Goal: Navigation & Orientation: Find specific page/section

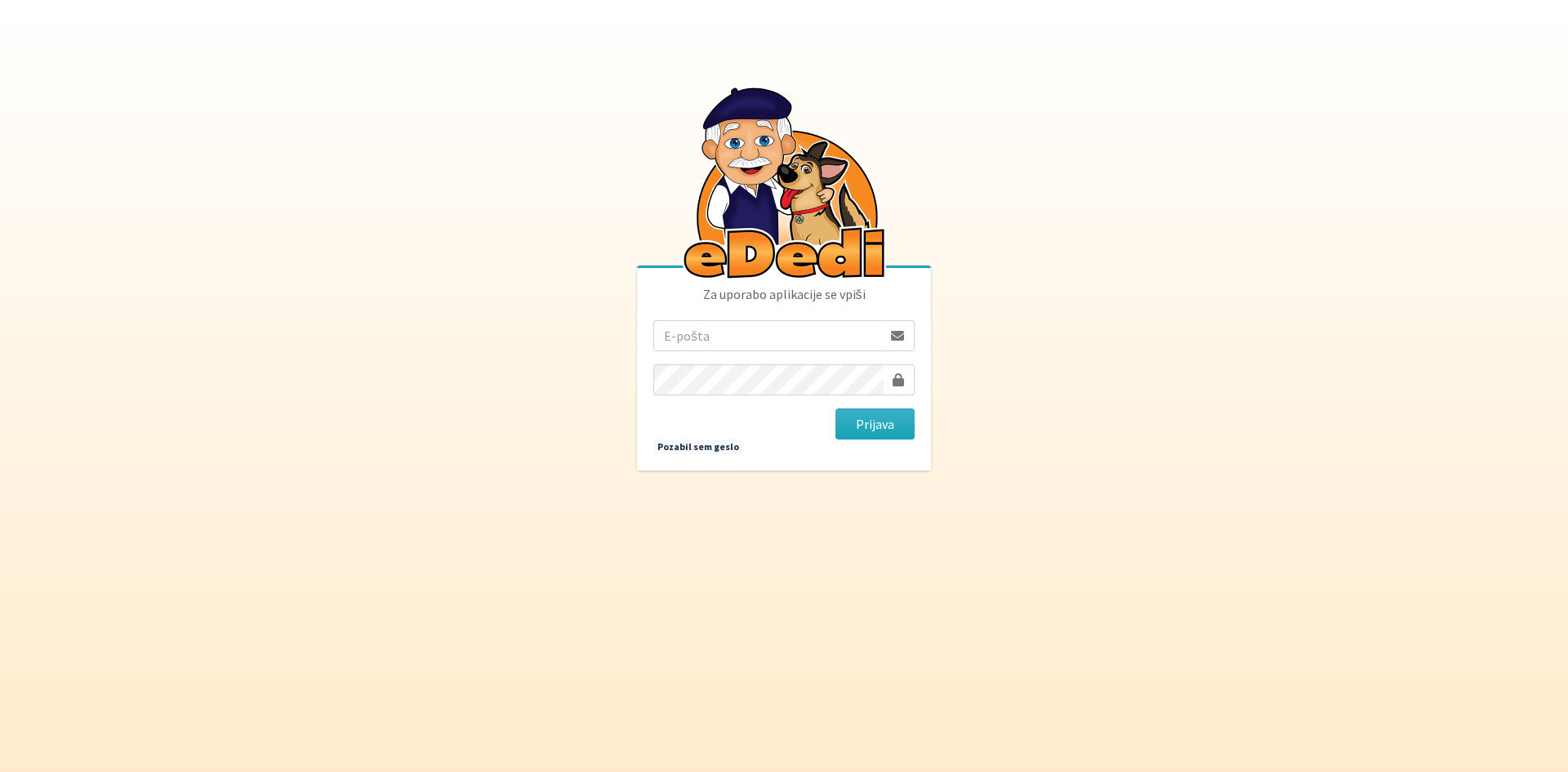
type input "ana.vengar@erps.si"
click at [835, 409] on button "Prijava" at bounding box center [875, 424] width 79 height 31
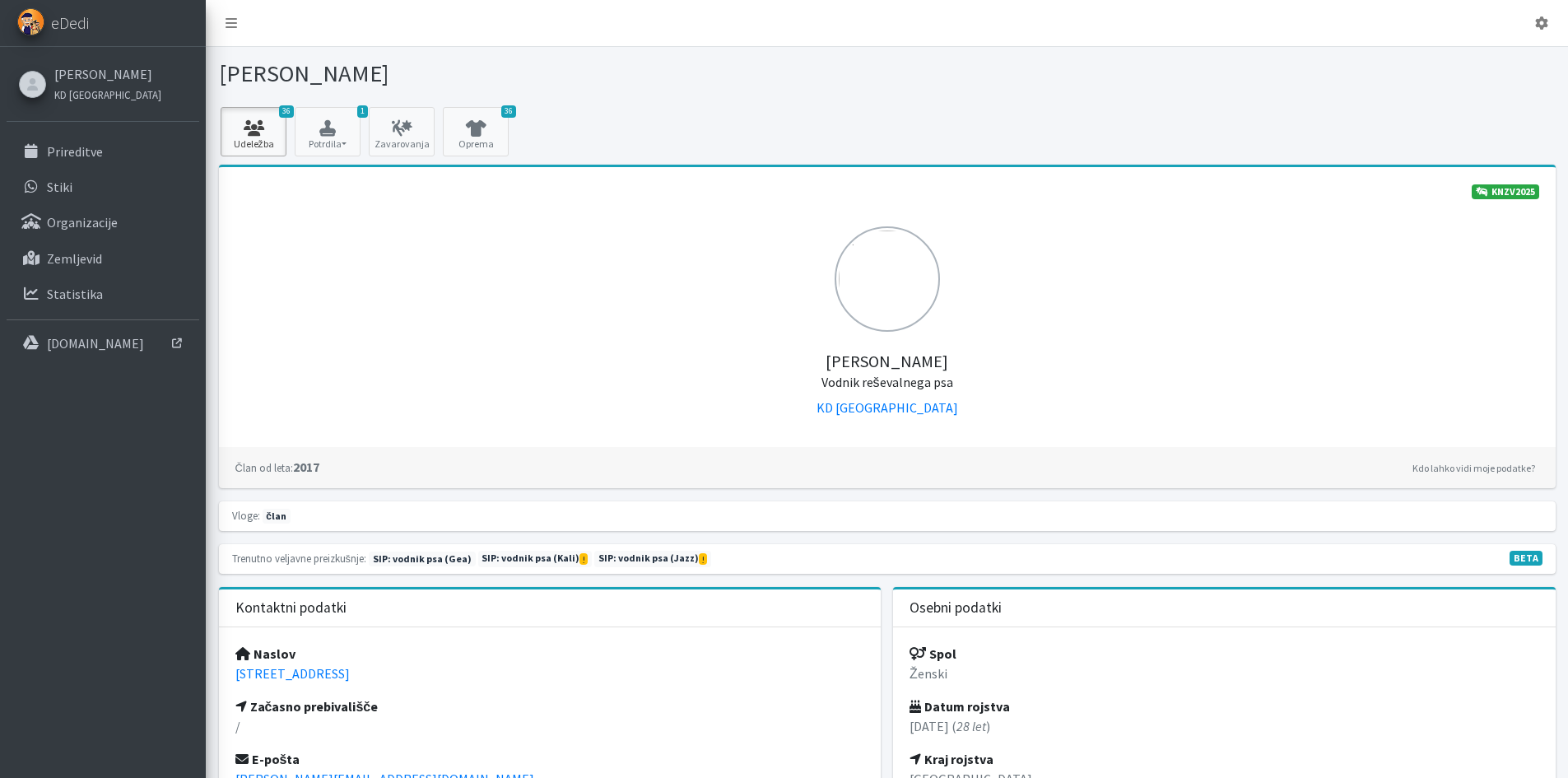
click at [251, 127] on icon at bounding box center [254, 128] width 56 height 17
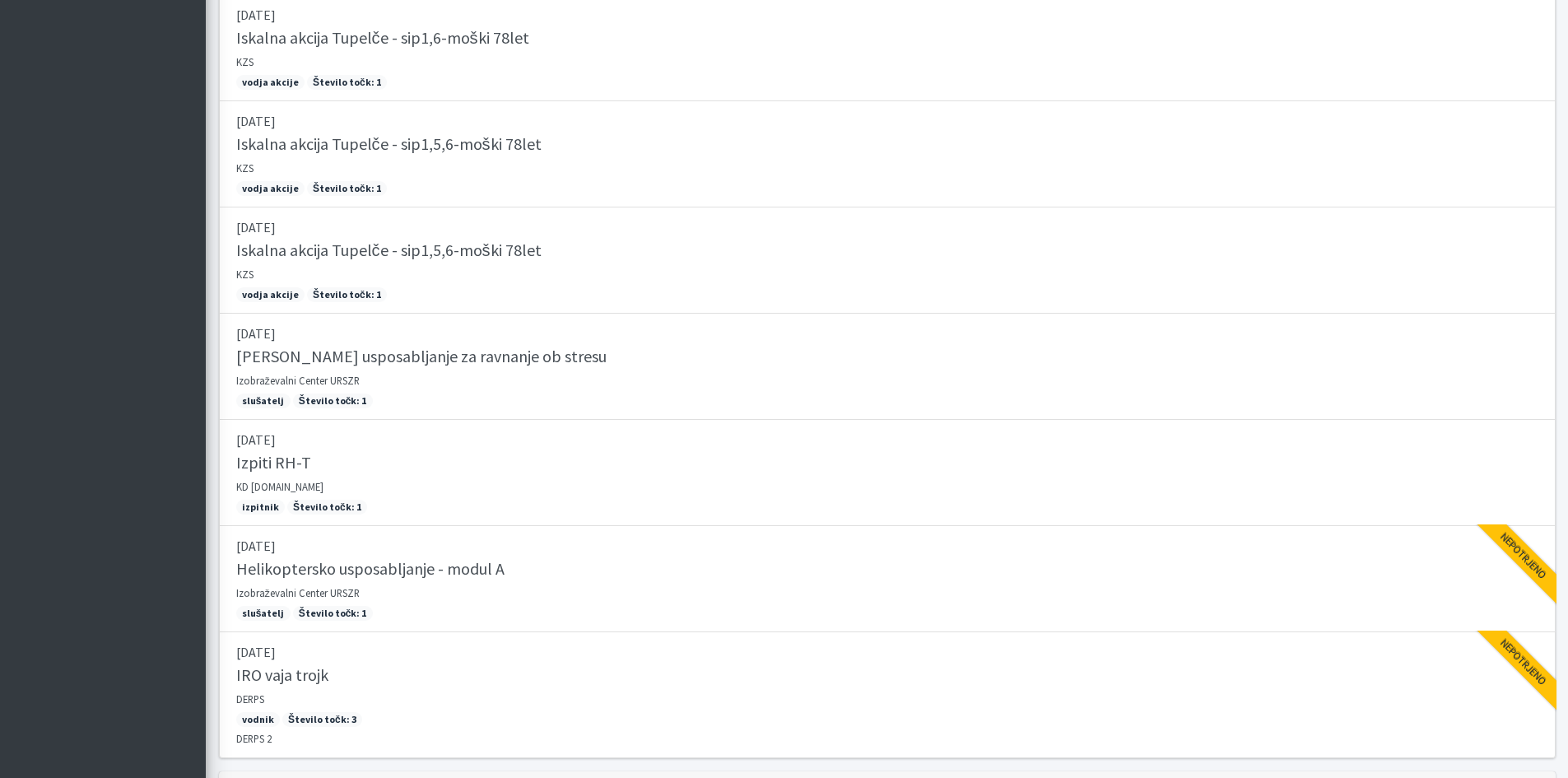
scroll to position [3357, 0]
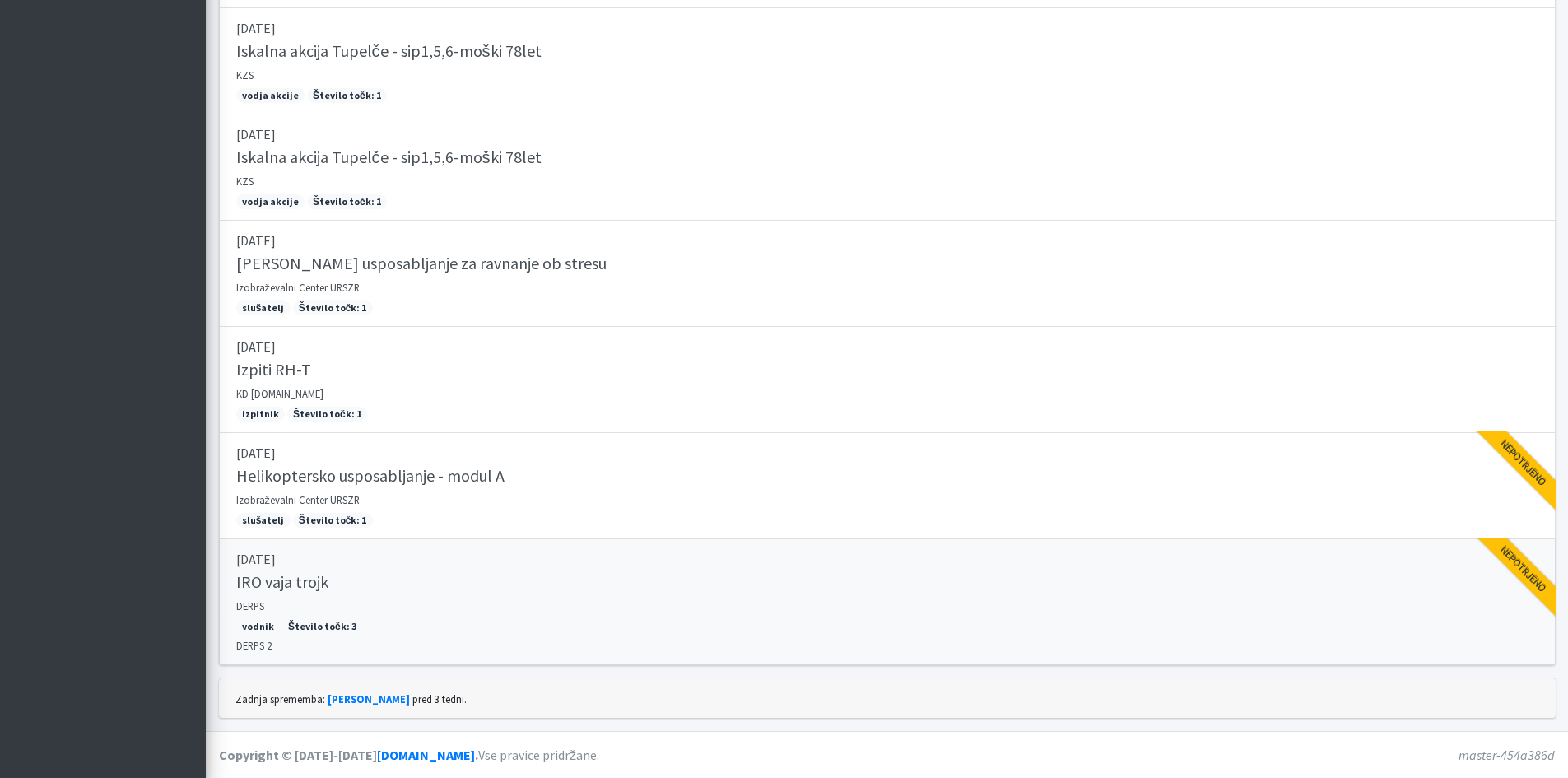
click at [519, 576] on div "IRO vaja trojk" at bounding box center [887, 583] width 1302 height 23
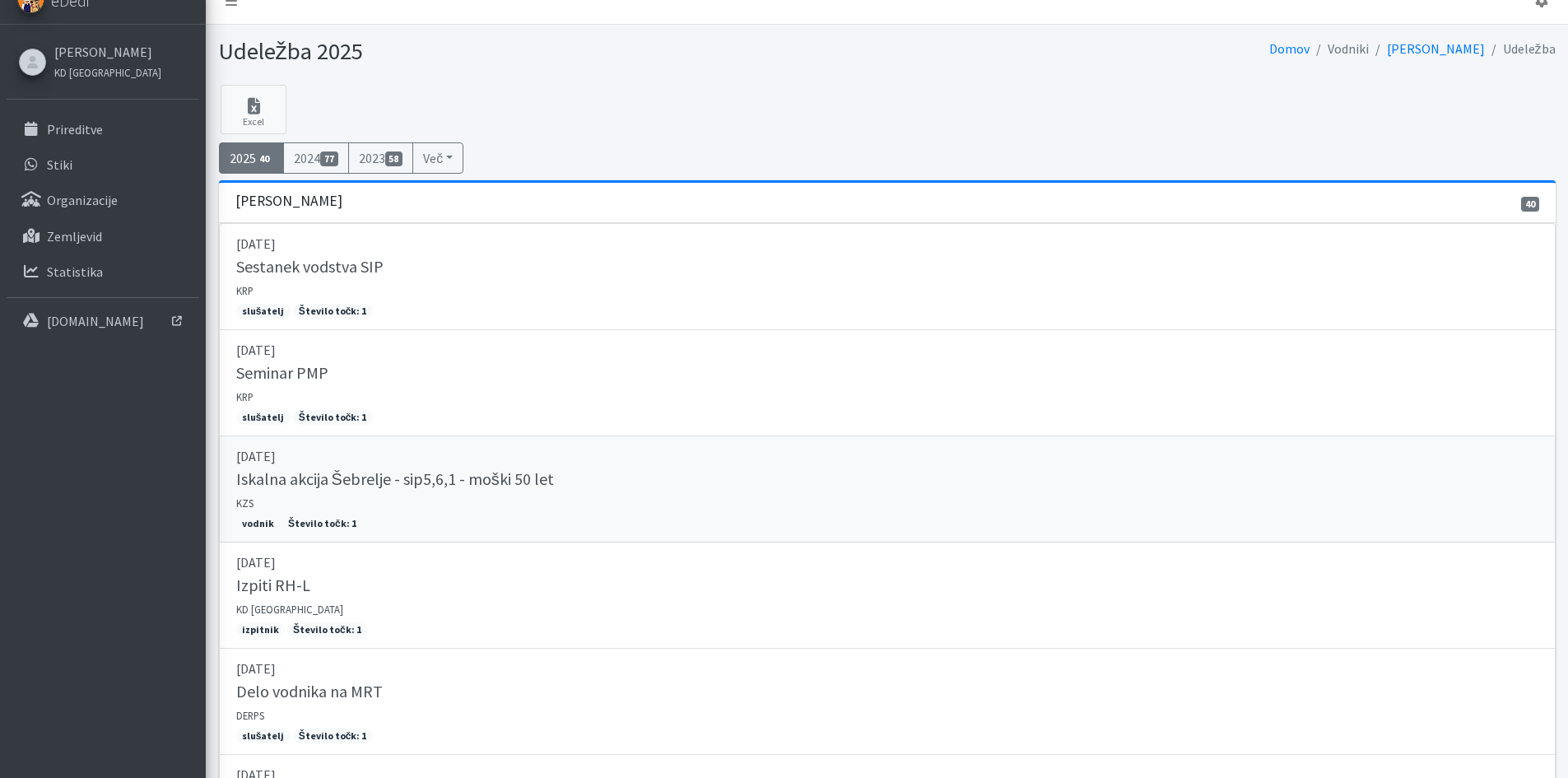
scroll to position [0, 0]
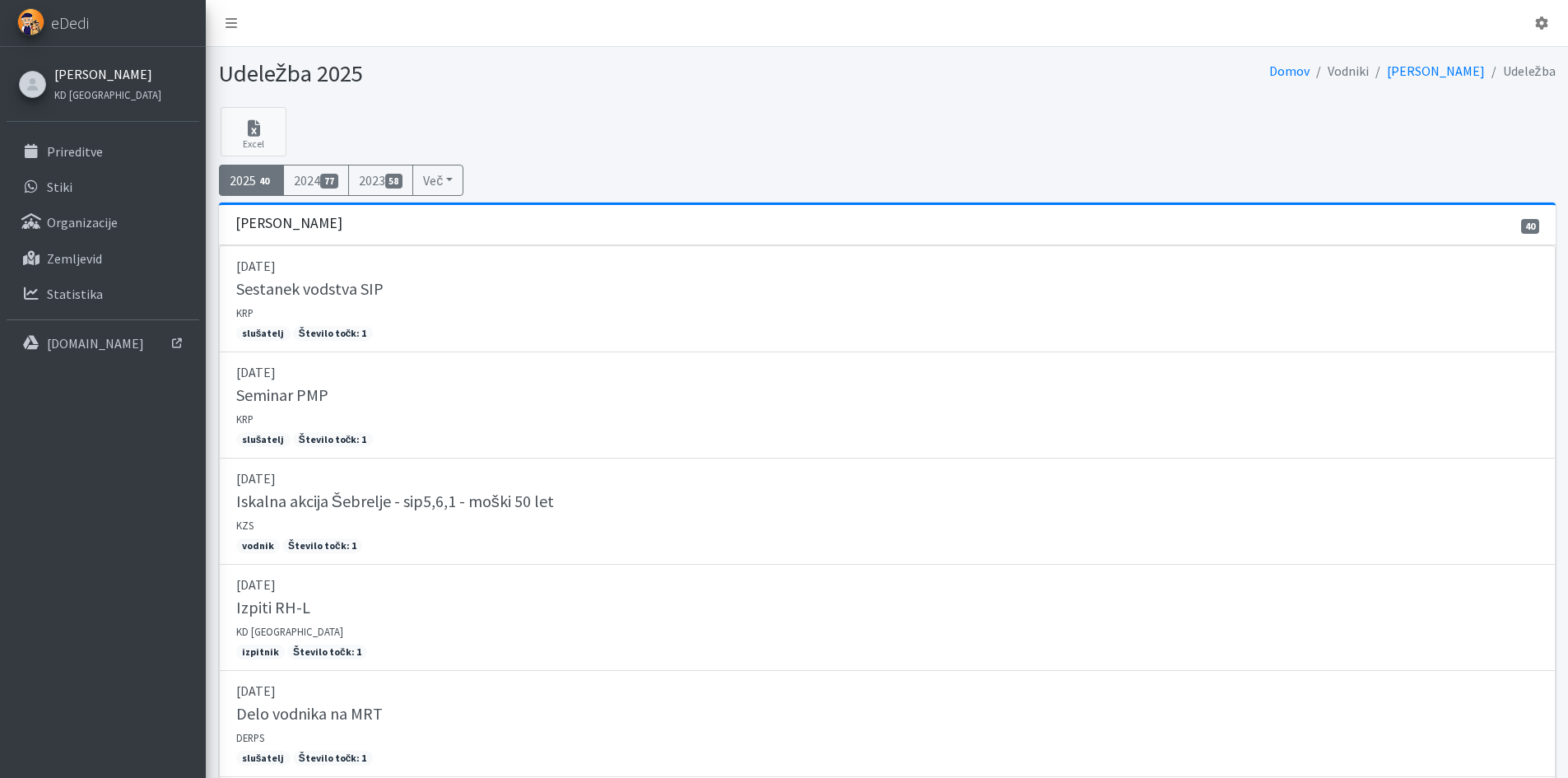
click at [102, 73] on link "[PERSON_NAME]" at bounding box center [108, 74] width 107 height 19
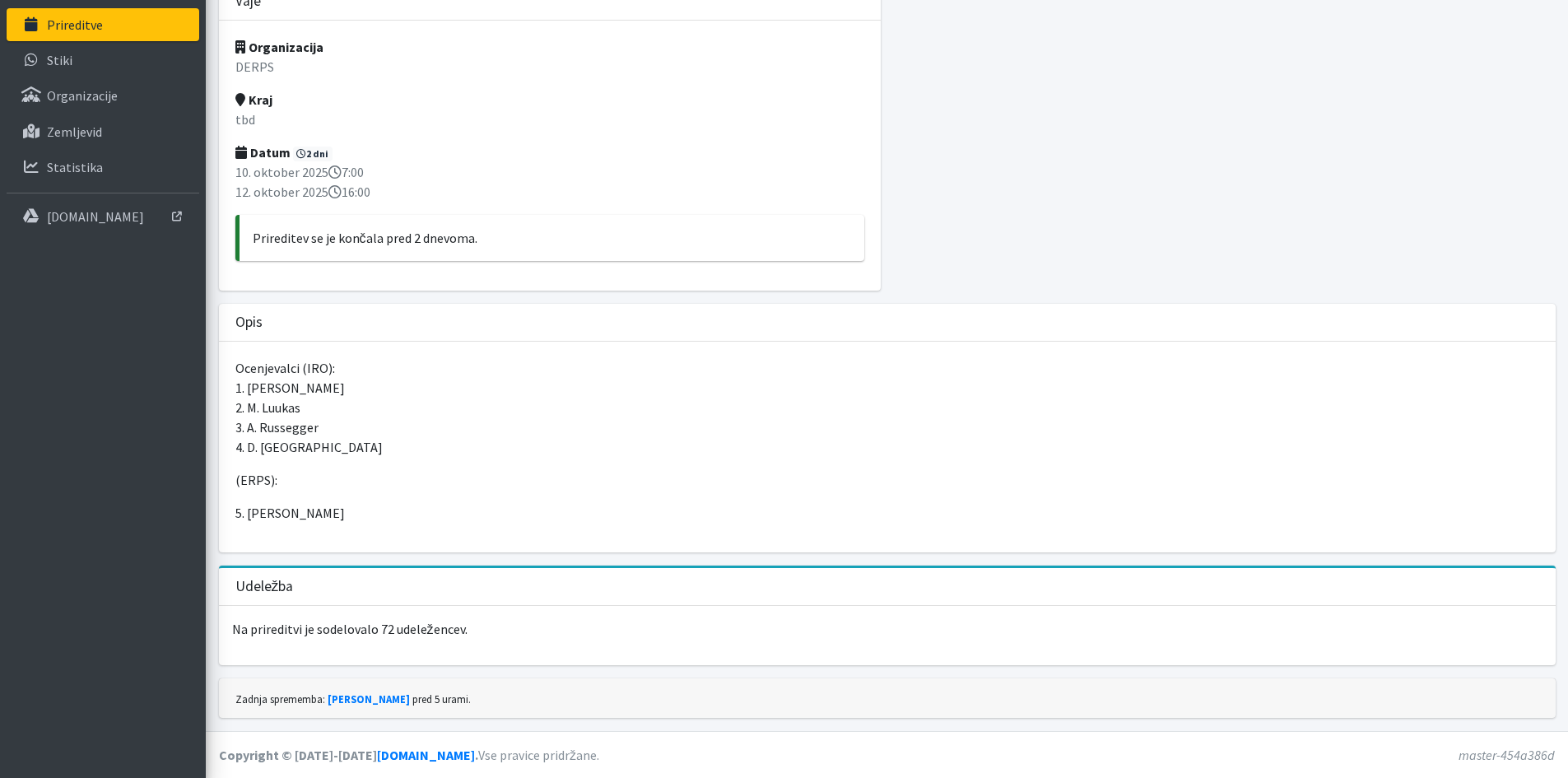
scroll to position [45, 0]
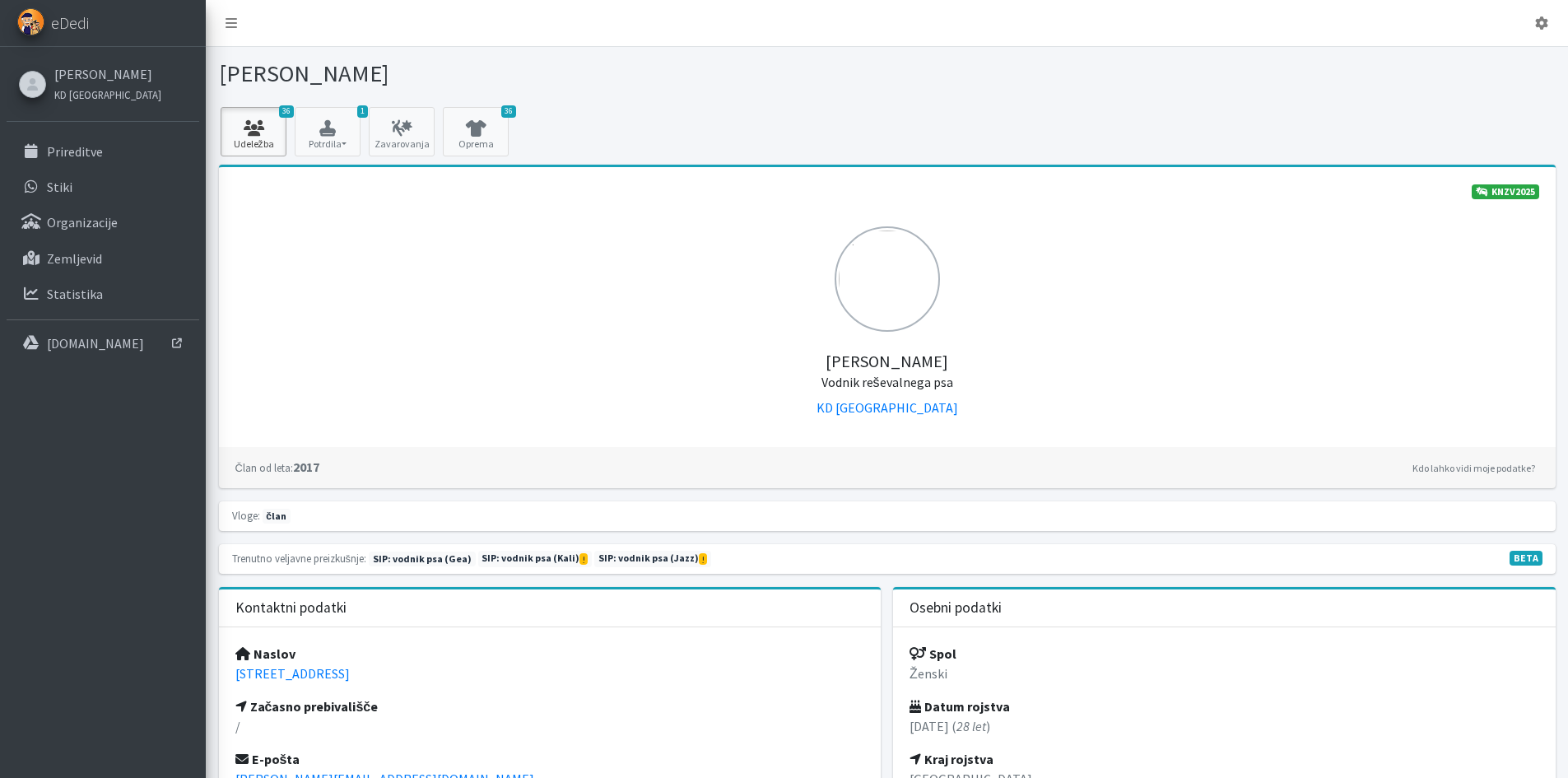
click at [243, 140] on link "36 Udeležba" at bounding box center [253, 132] width 66 height 49
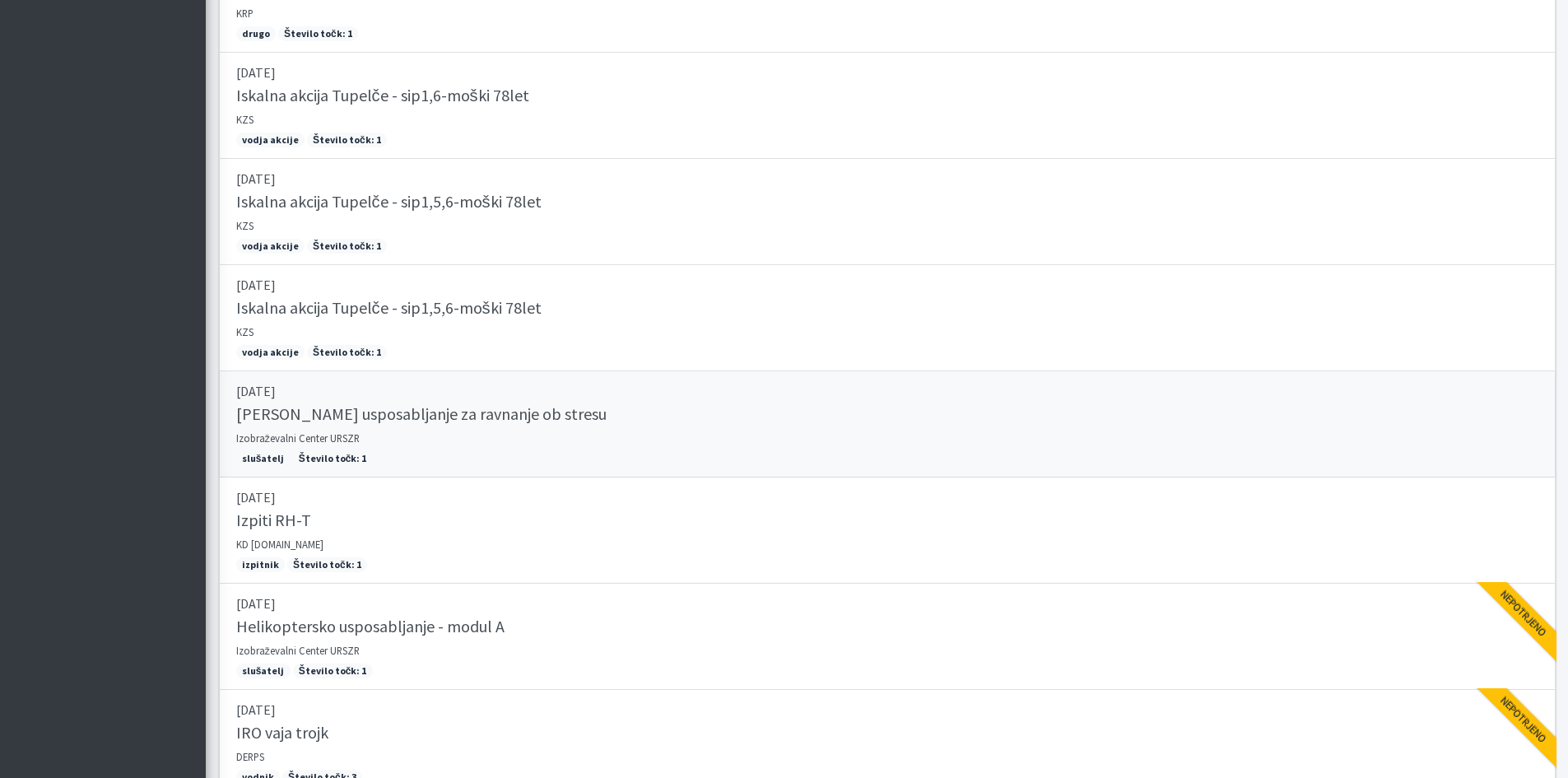
scroll to position [3357, 0]
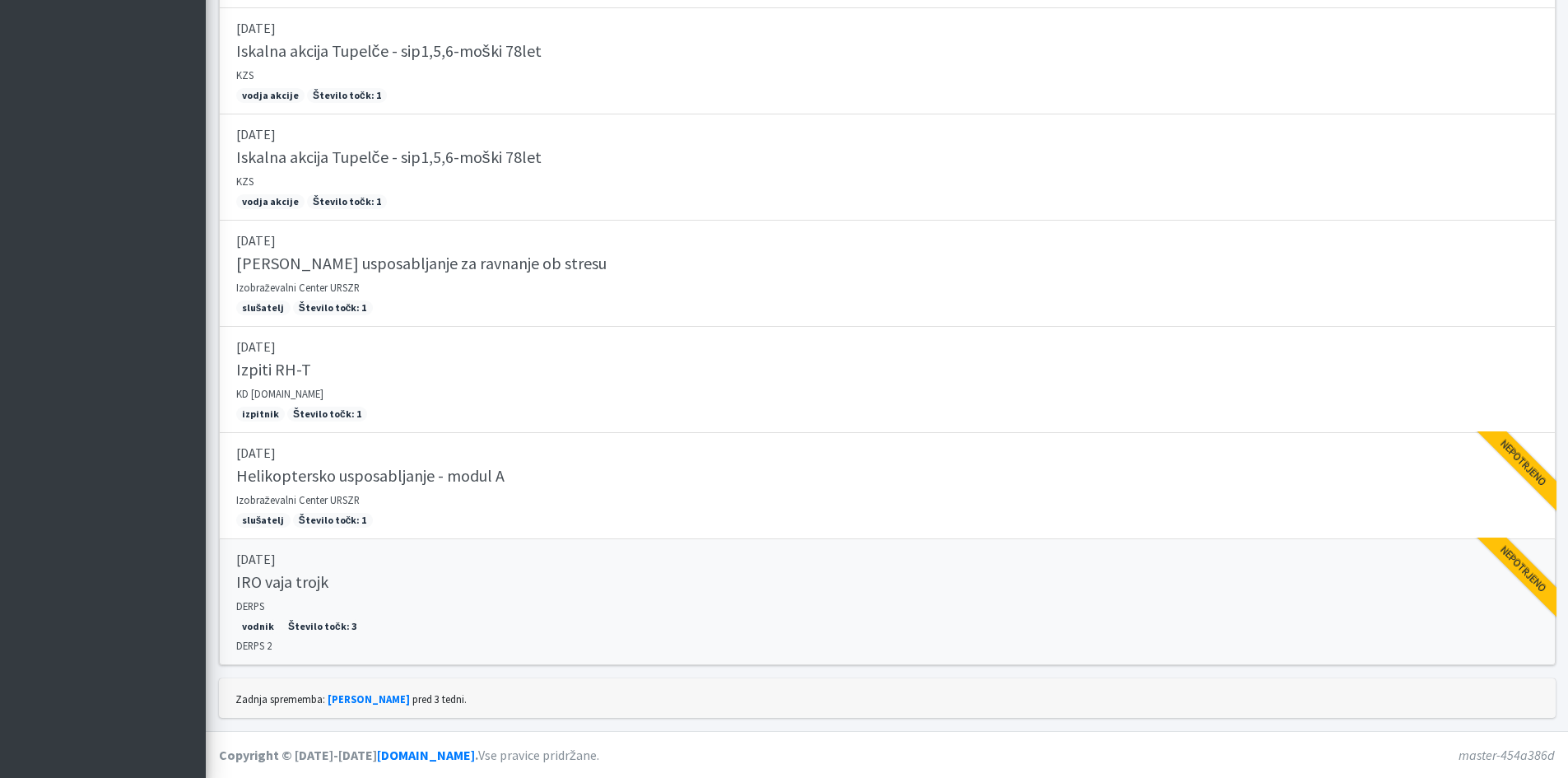
click at [435, 566] on p "[DATE]" at bounding box center [887, 558] width 1302 height 19
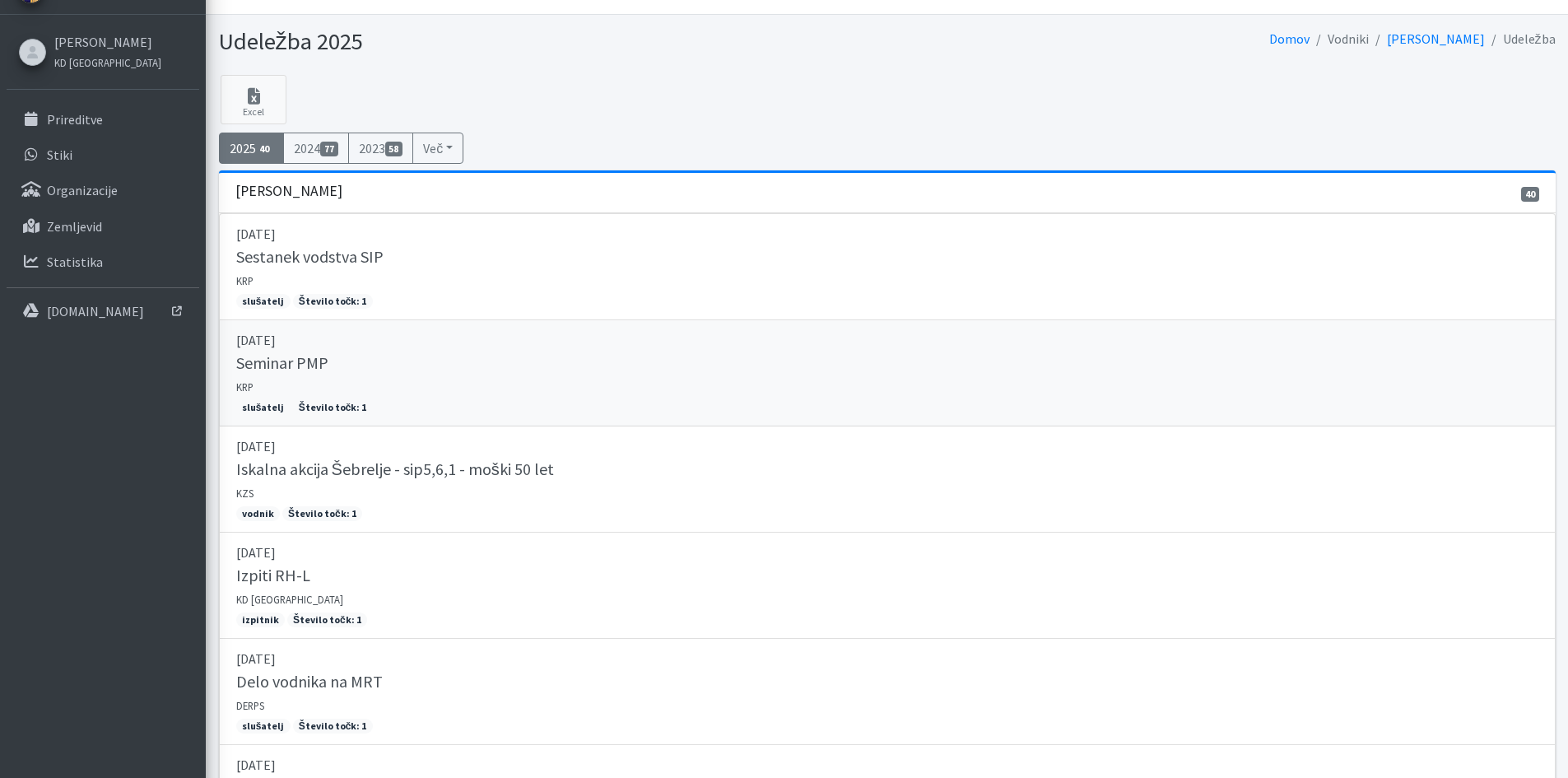
scroll to position [0, 0]
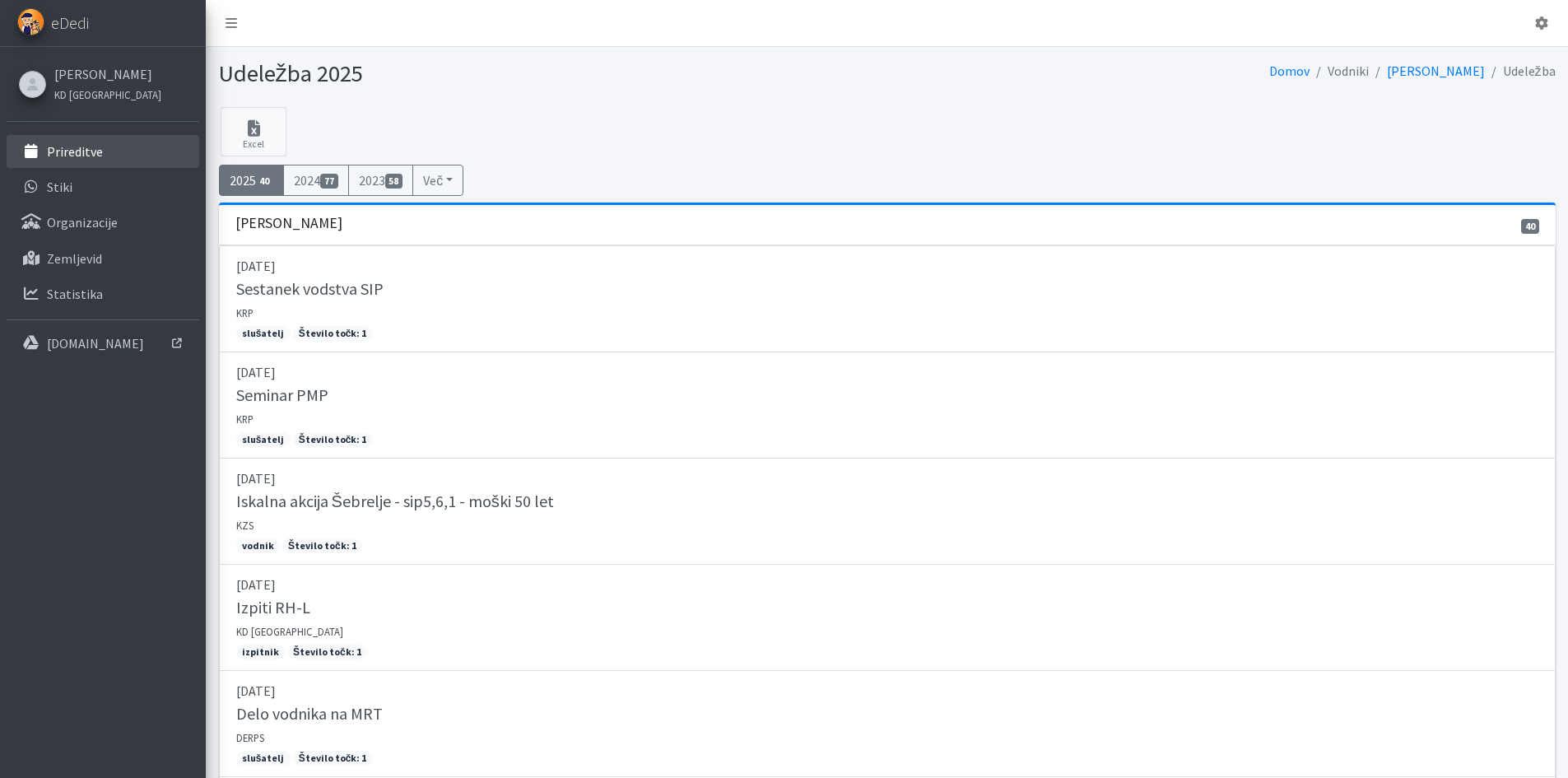
click at [127, 156] on link "Prireditve" at bounding box center [102, 151] width 192 height 32
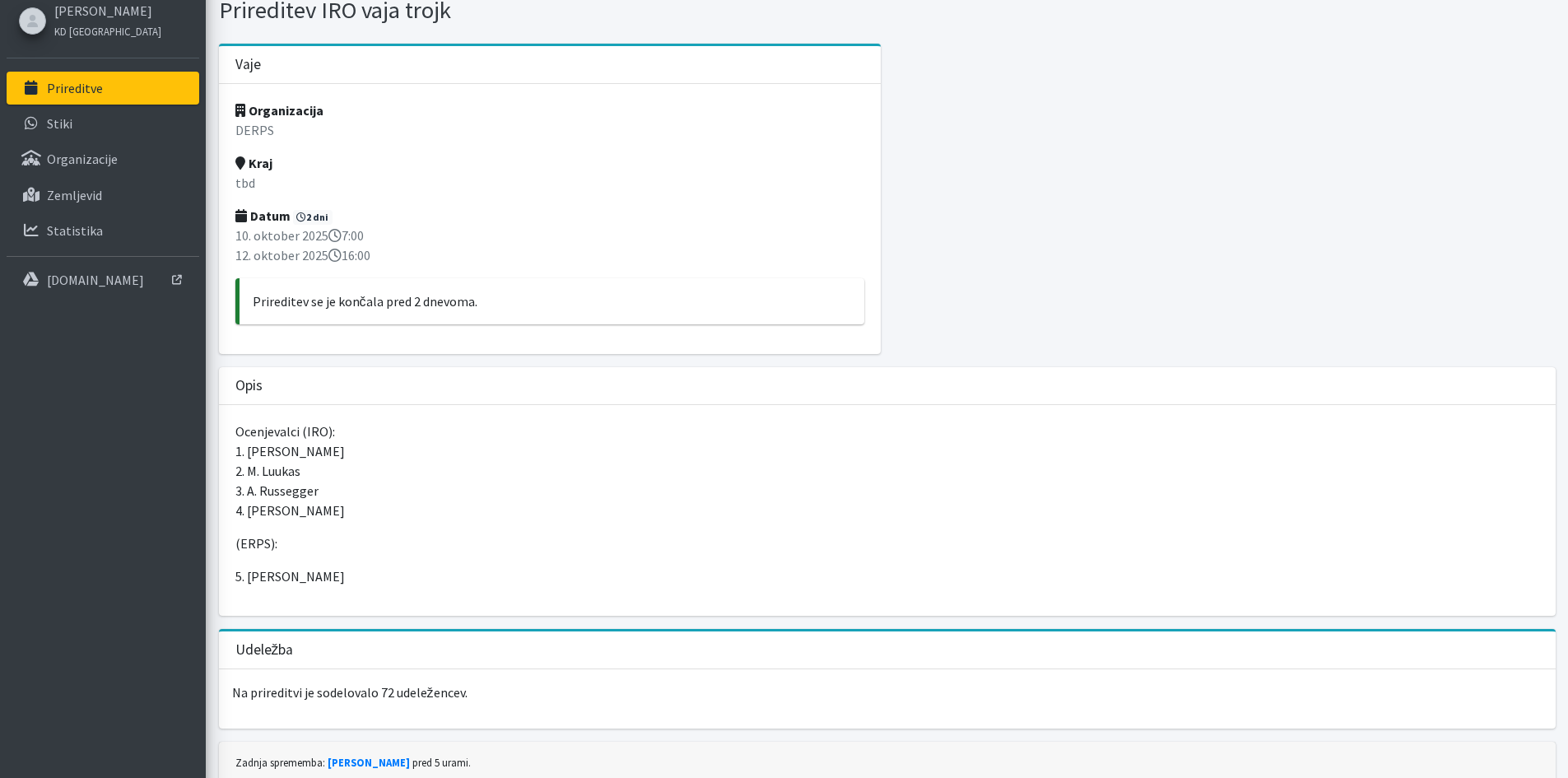
scroll to position [45, 0]
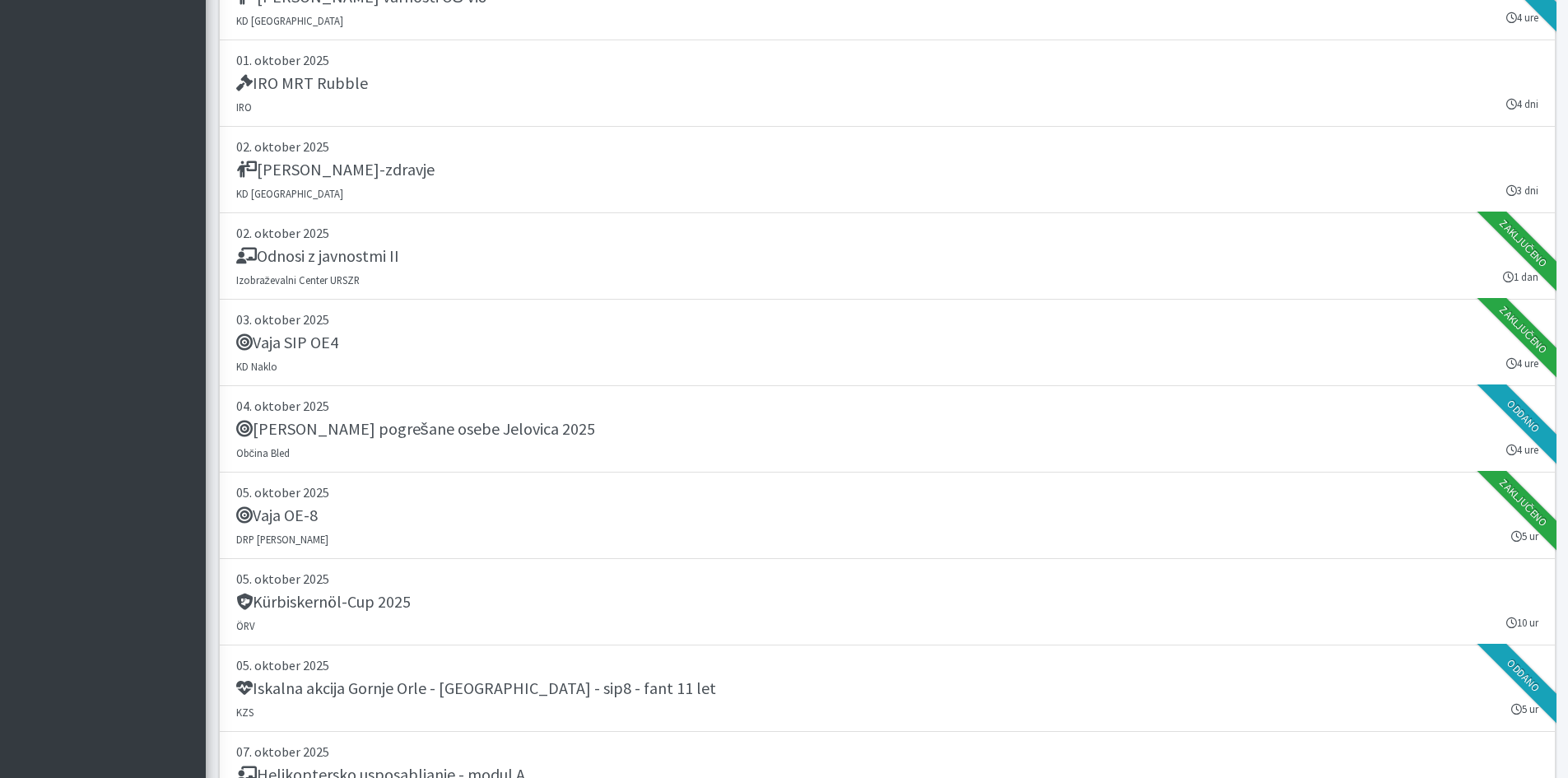
scroll to position [3045, 0]
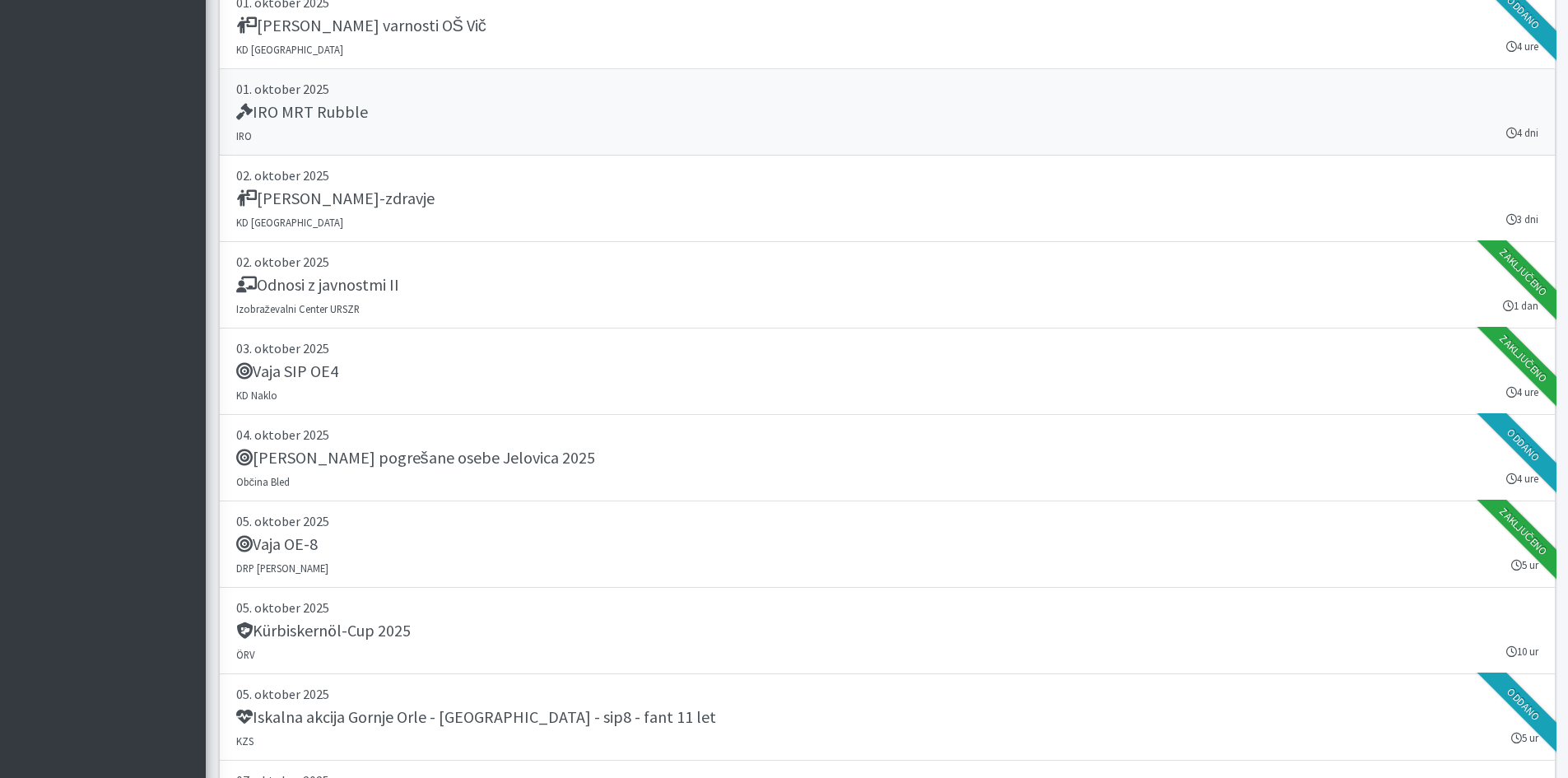
click at [547, 119] on div "IRO MRT Rubble" at bounding box center [887, 113] width 1302 height 23
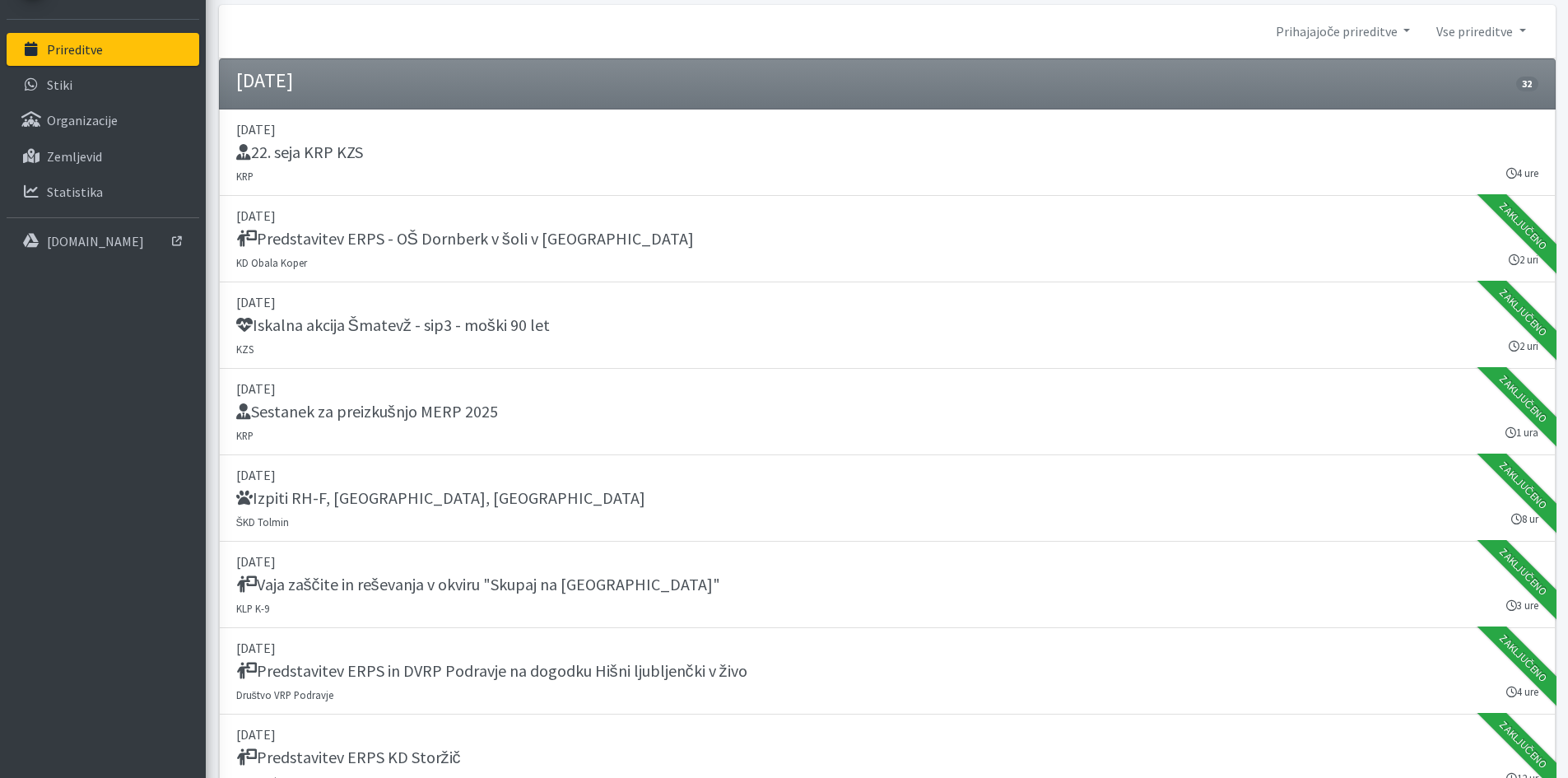
scroll to position [0, 0]
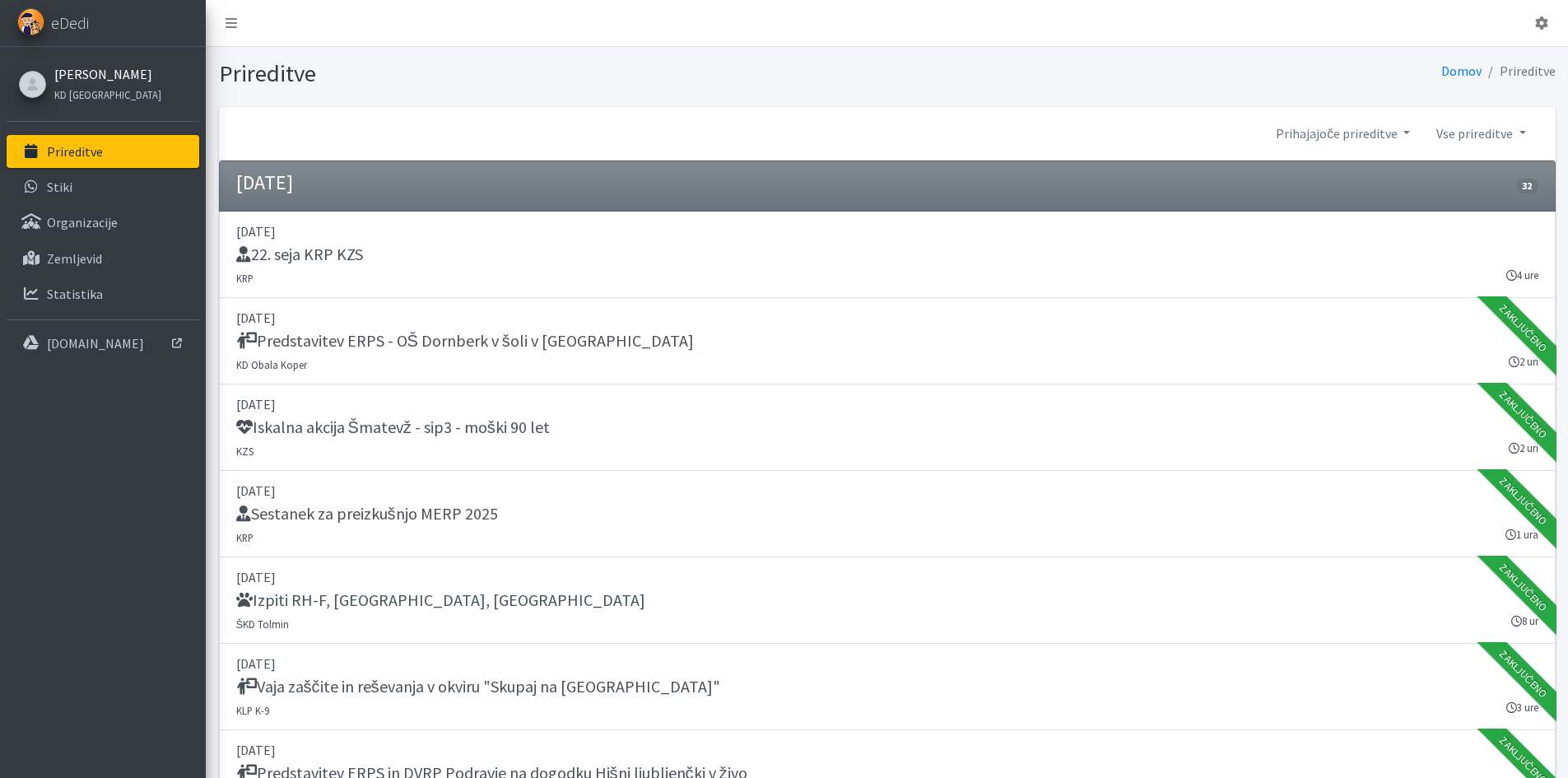
click at [97, 72] on link "[PERSON_NAME]" at bounding box center [108, 74] width 107 height 19
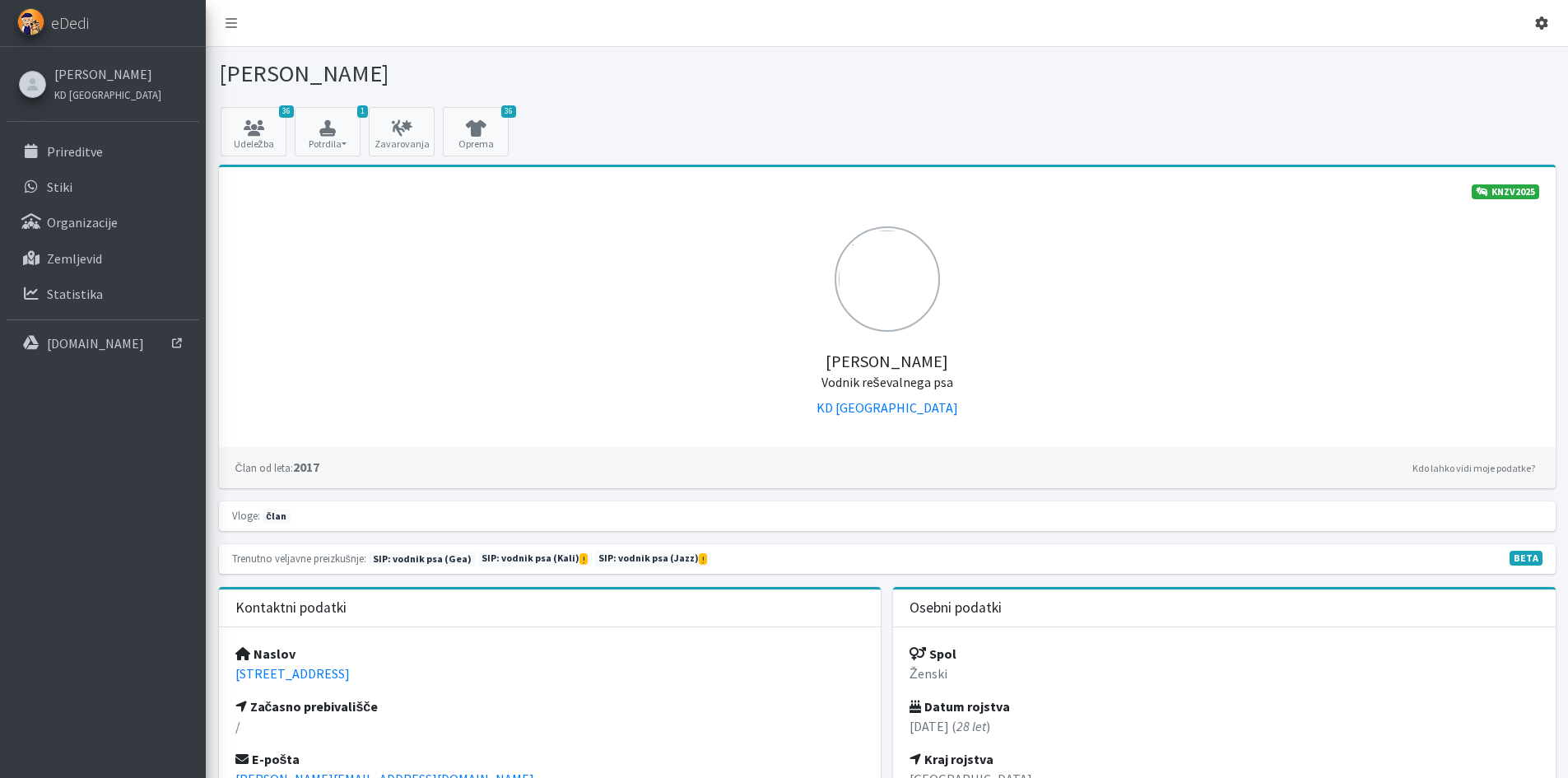
click at [1533, 18] on link at bounding box center [1541, 22] width 40 height 32
click at [501, 143] on link "36 Oprema" at bounding box center [475, 132] width 66 height 49
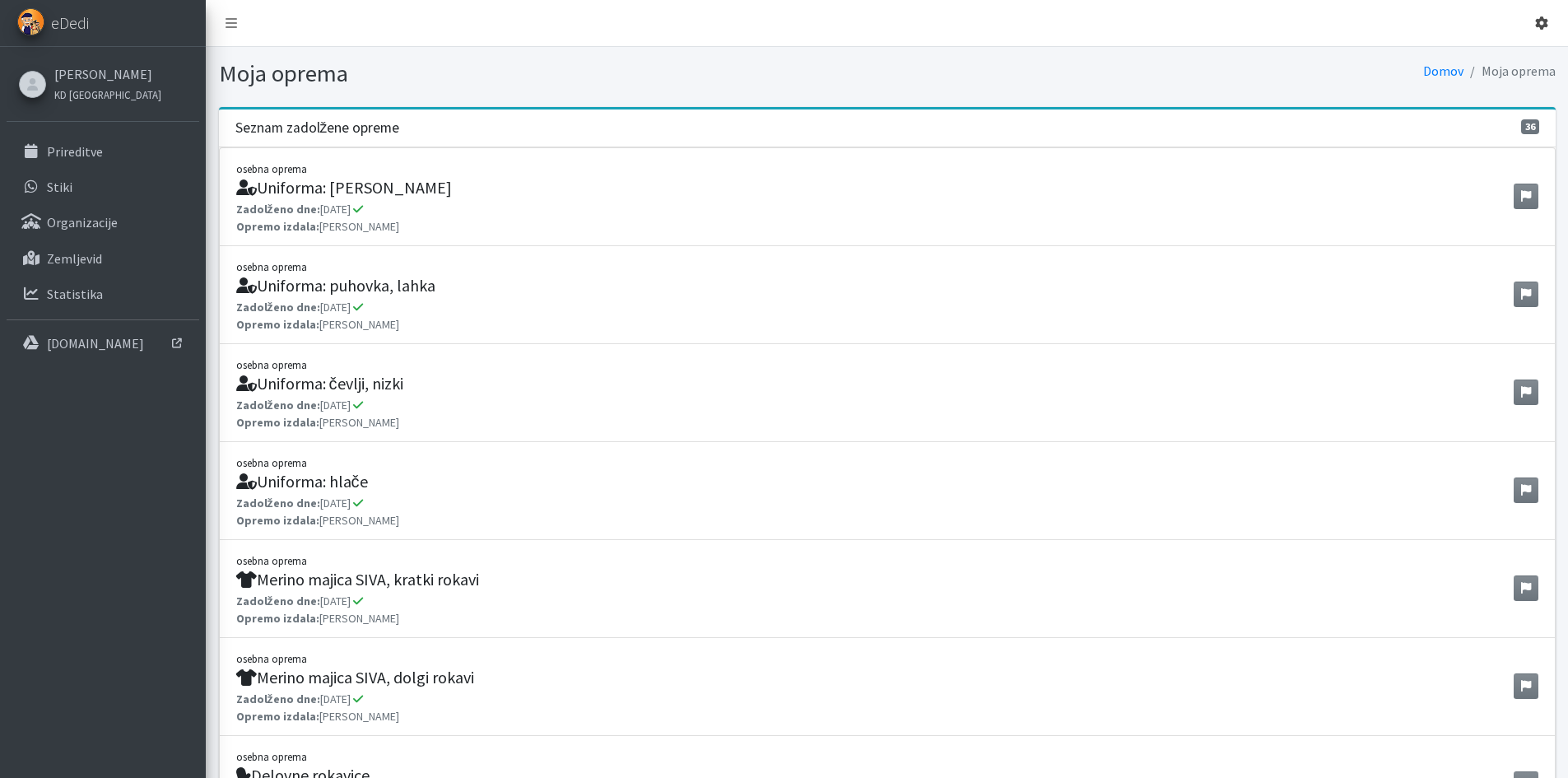
click at [1531, 17] on link at bounding box center [1541, 22] width 40 height 32
click at [1523, 55] on link "Odjavi se" at bounding box center [1495, 61] width 130 height 26
